Goal: Find specific page/section: Find specific page/section

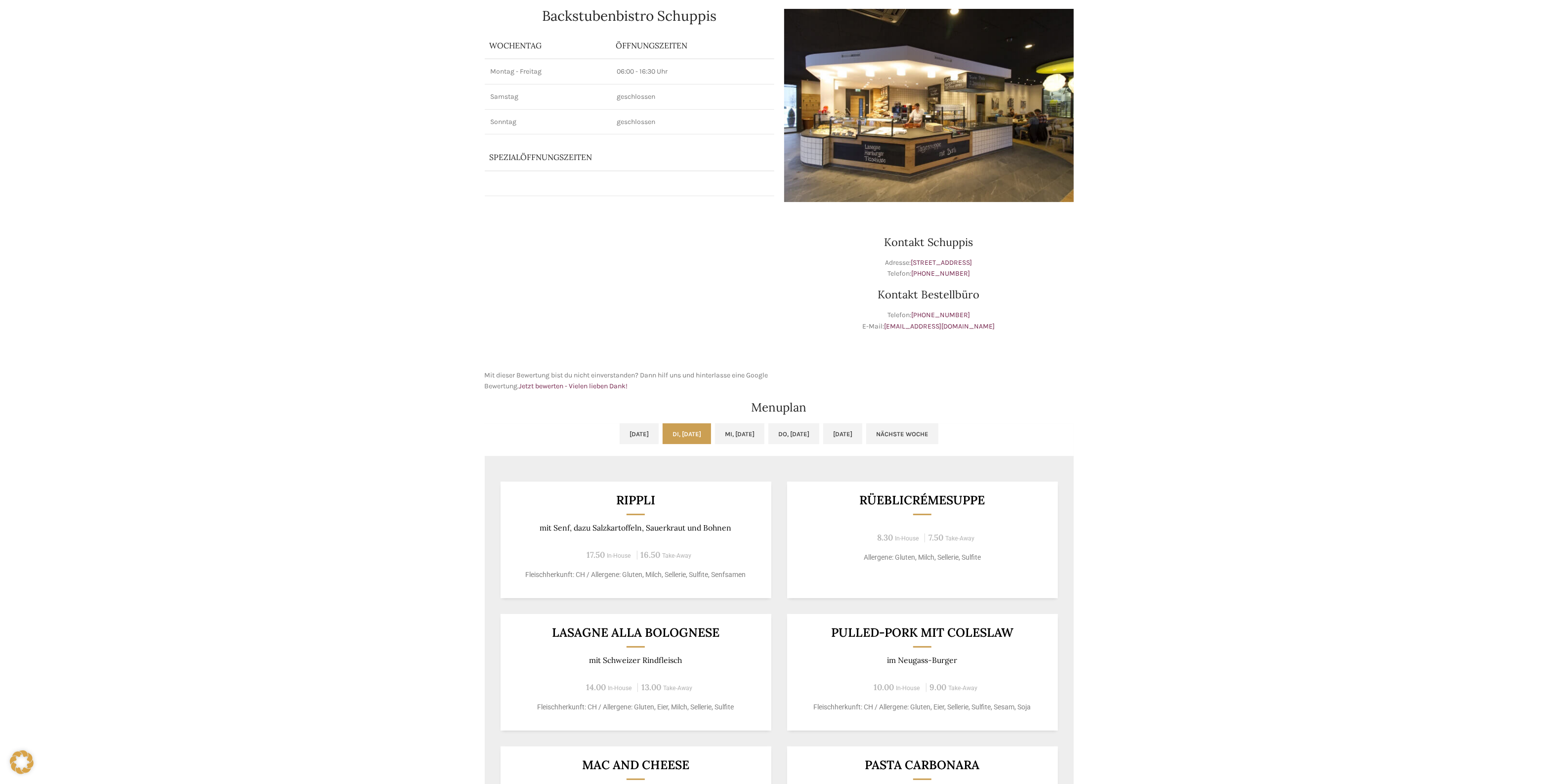
scroll to position [185, 0]
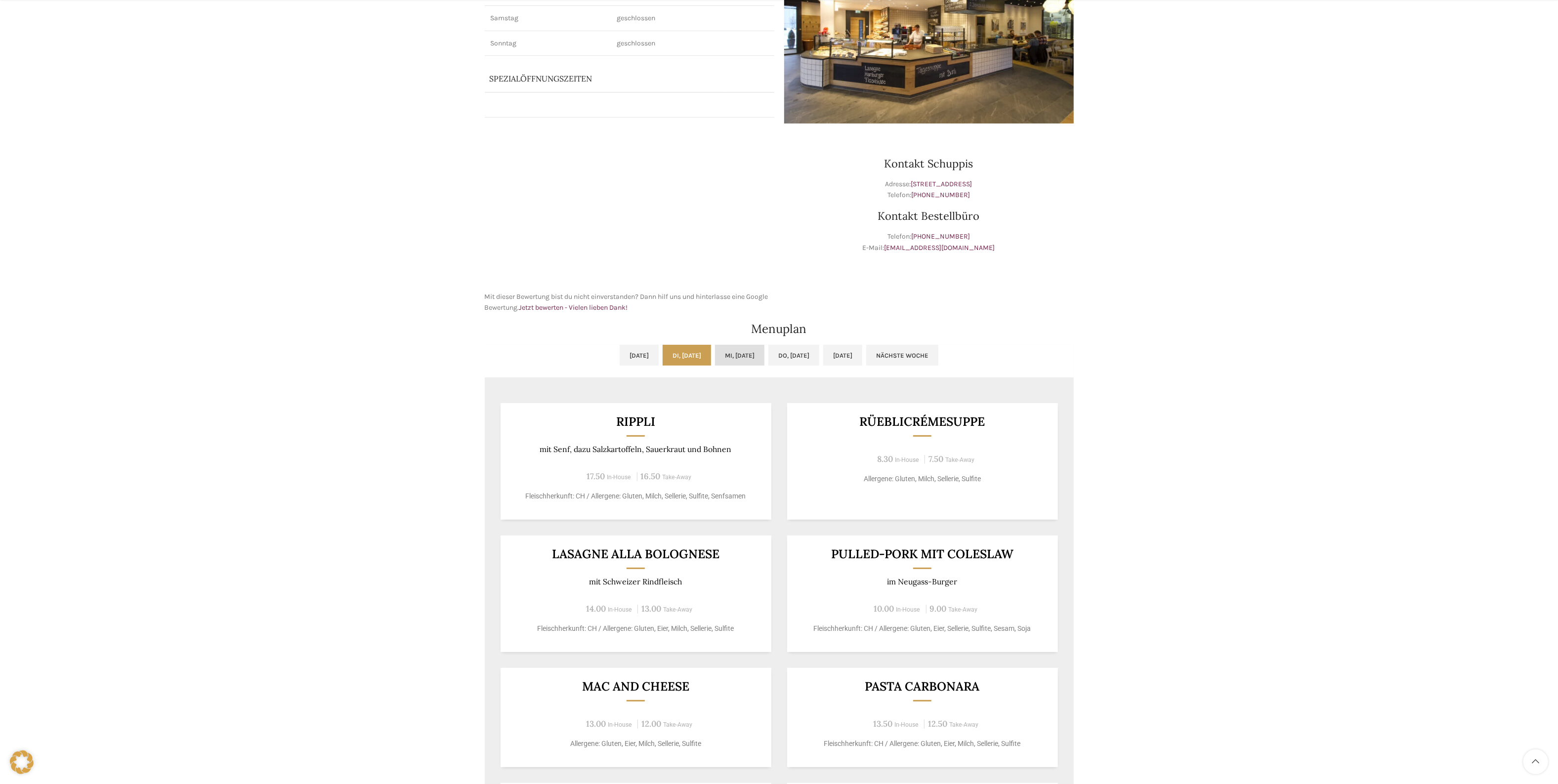
click at [744, 352] on link "Mi, [DATE]" at bounding box center [740, 355] width 50 height 21
click at [749, 352] on link "Mi, [DATE]" at bounding box center [740, 355] width 50 height 21
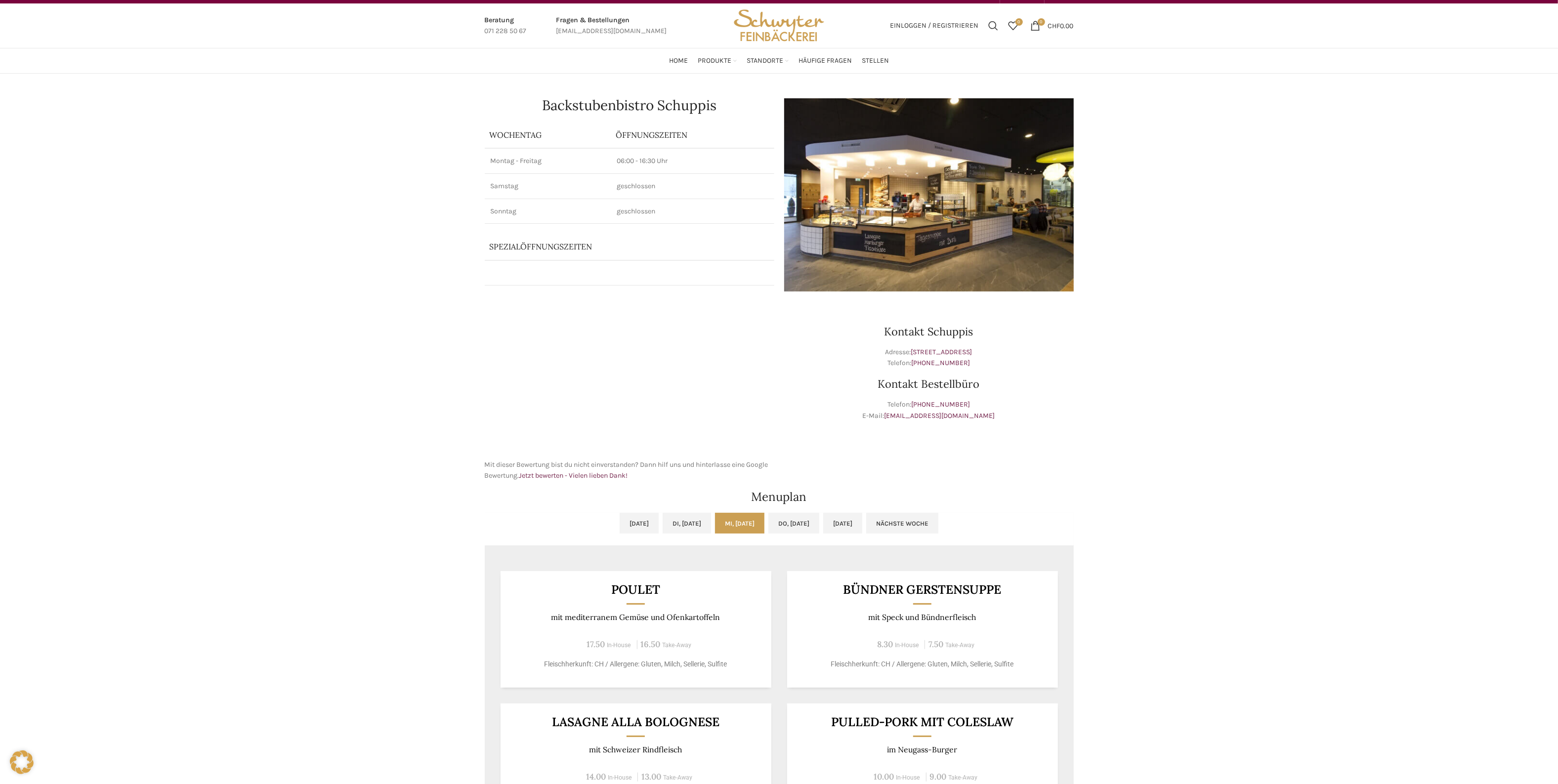
scroll to position [0, 0]
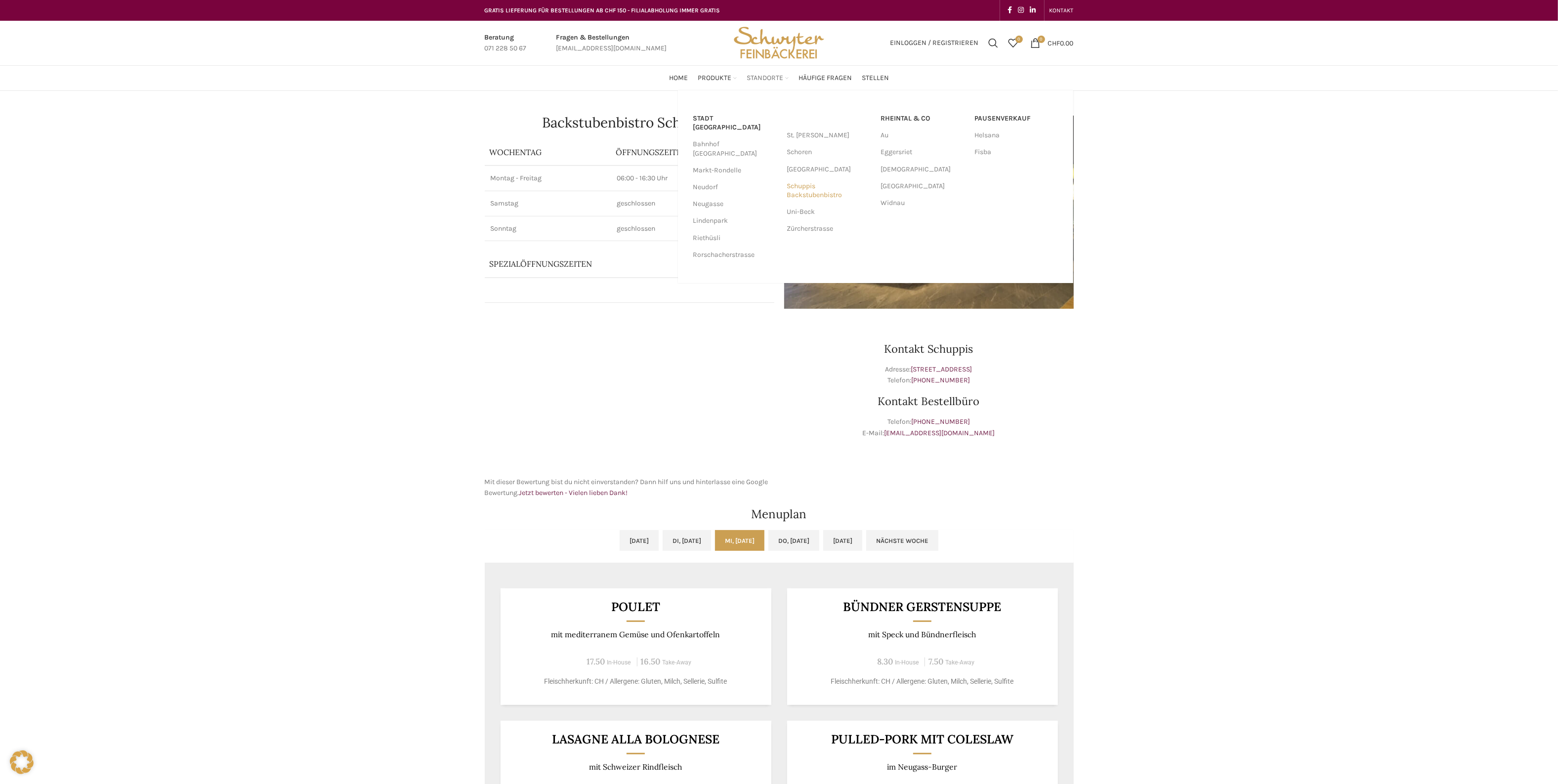
click at [824, 193] on link "Schuppis Backstubenbistro" at bounding box center [829, 190] width 84 height 25
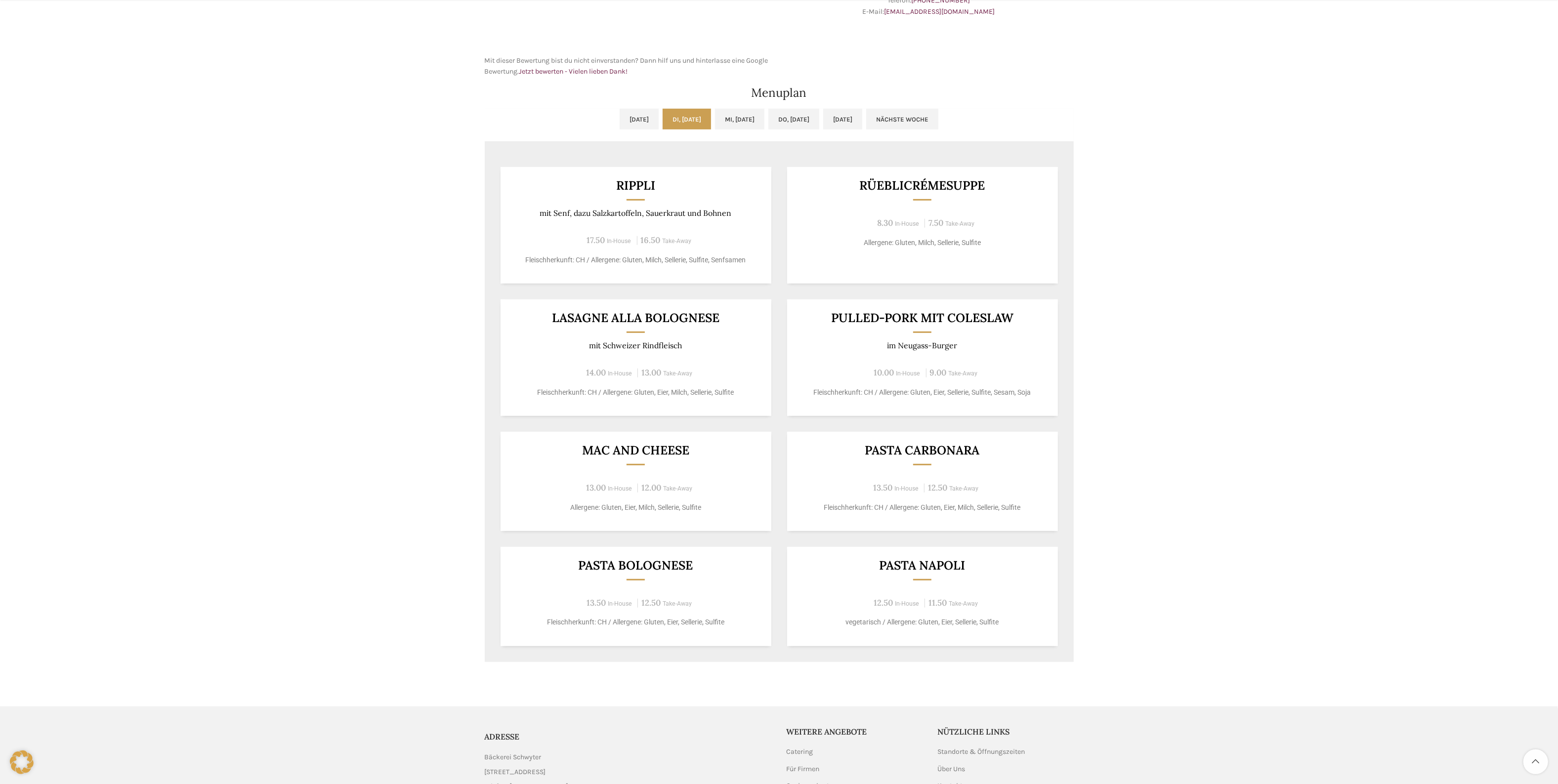
scroll to position [432, 0]
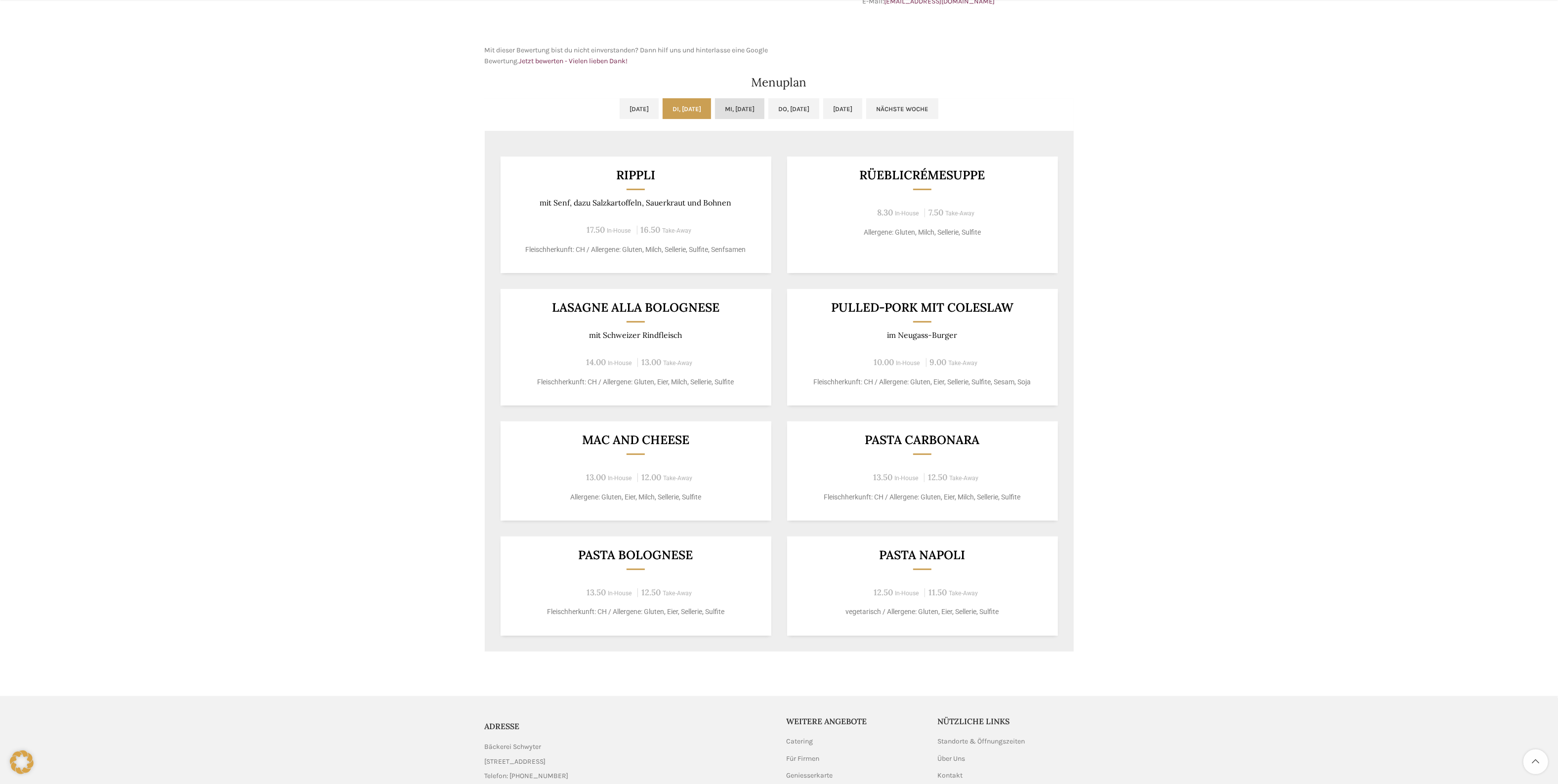
click at [728, 108] on link "Mi, [DATE]" at bounding box center [740, 109] width 50 height 21
click at [736, 107] on link "Mi, [DATE]" at bounding box center [740, 109] width 50 height 21
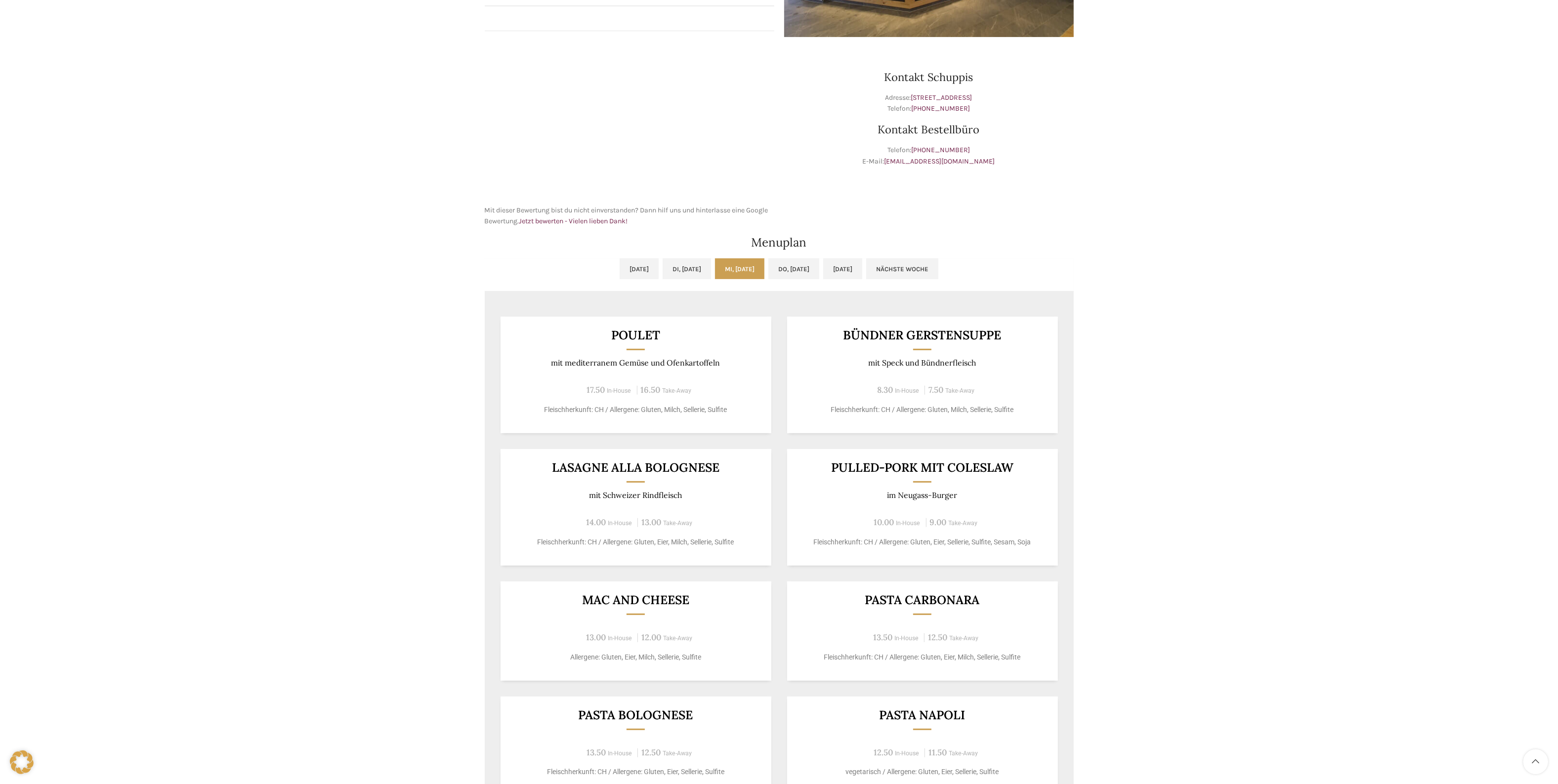
scroll to position [309, 0]
